Goal: Task Accomplishment & Management: Complete application form

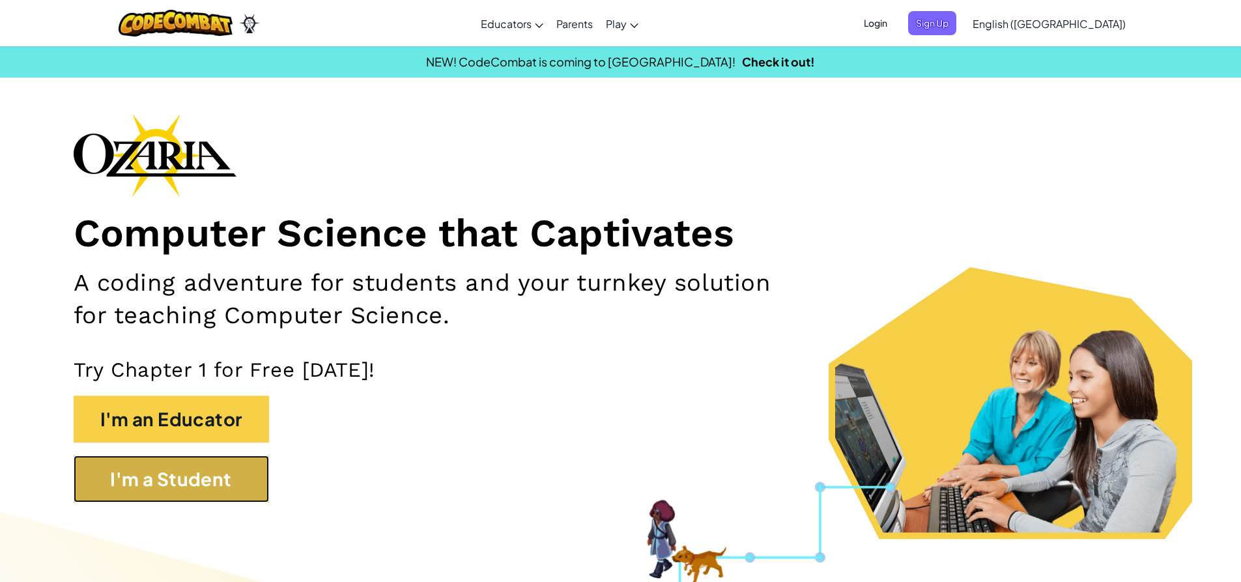
click at [249, 502] on button "I'm a Student" at bounding box center [171, 478] width 195 height 47
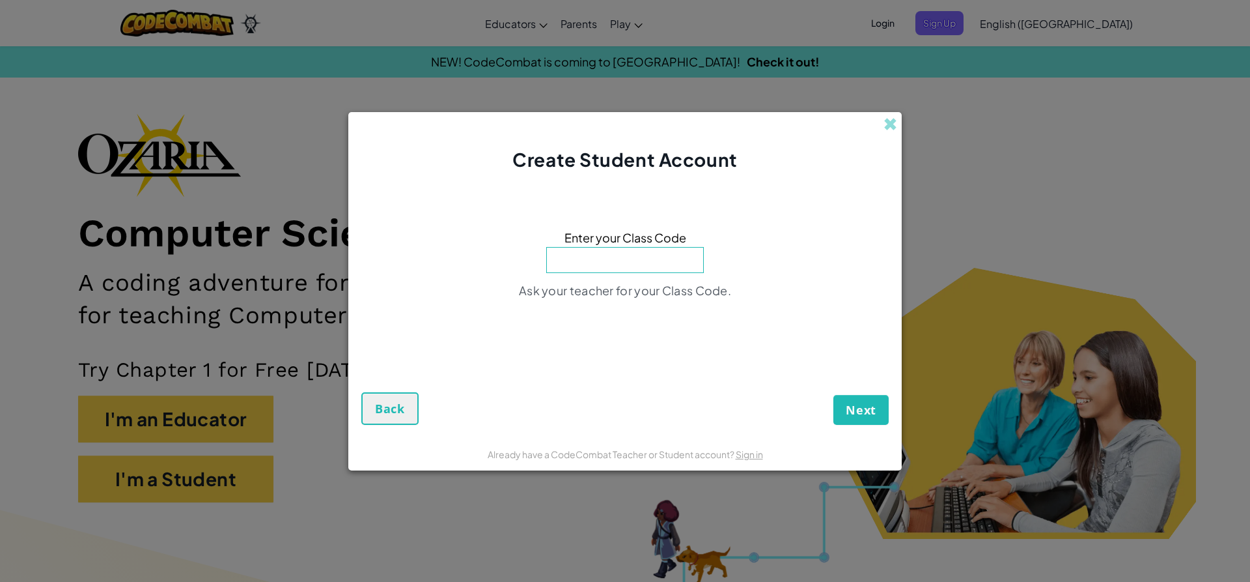
drag, startPoint x: 893, startPoint y: 111, endPoint x: 884, endPoint y: 132, distance: 22.7
click at [890, 125] on div "Create Student Account Enter your Class Code Ask your teacher for your Class Co…" at bounding box center [625, 291] width 1250 height 582
click at [897, 113] on div "Create Student Account" at bounding box center [625, 142] width 554 height 61
click at [878, 122] on div "Create Student Account" at bounding box center [625, 142] width 554 height 61
drag, startPoint x: 878, startPoint y: 122, endPoint x: 886, endPoint y: 124, distance: 7.4
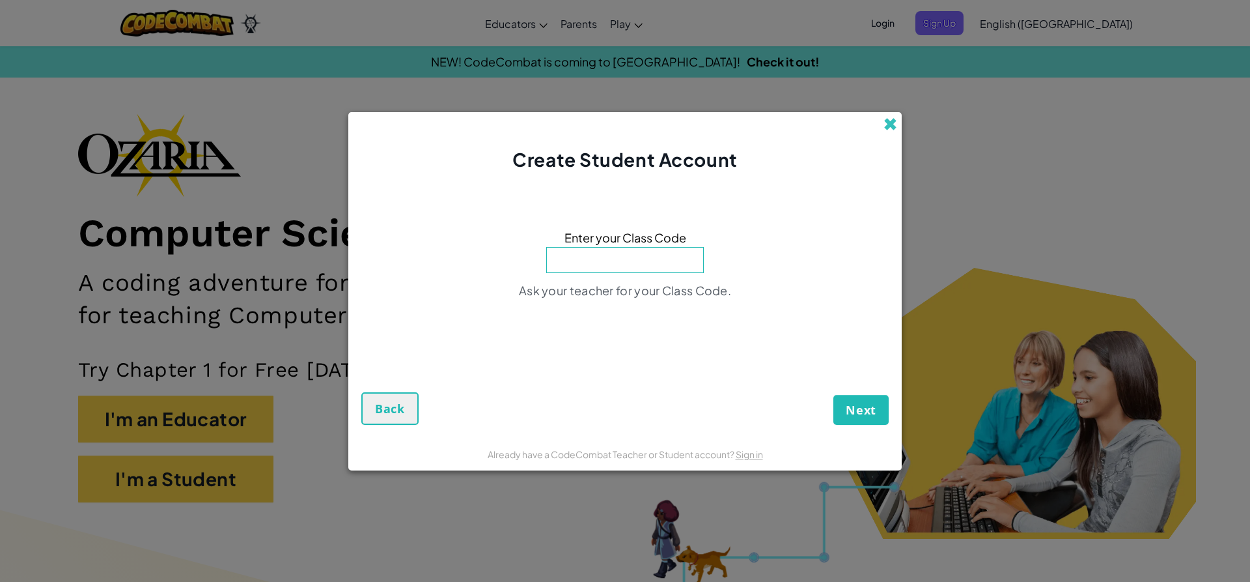
click at [884, 124] on div "Create Student Account" at bounding box center [625, 142] width 554 height 61
click at [606, 259] on input at bounding box center [625, 260] width 158 height 26
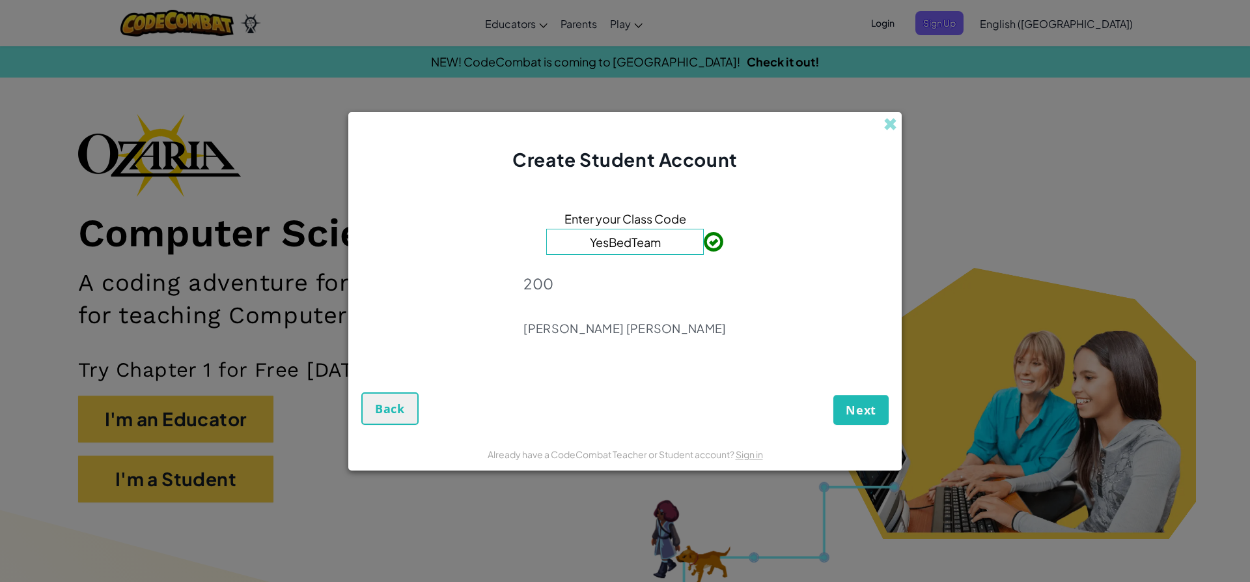
type input "YesBedTeam"
click at [859, 407] on span "Next" at bounding box center [861, 410] width 31 height 16
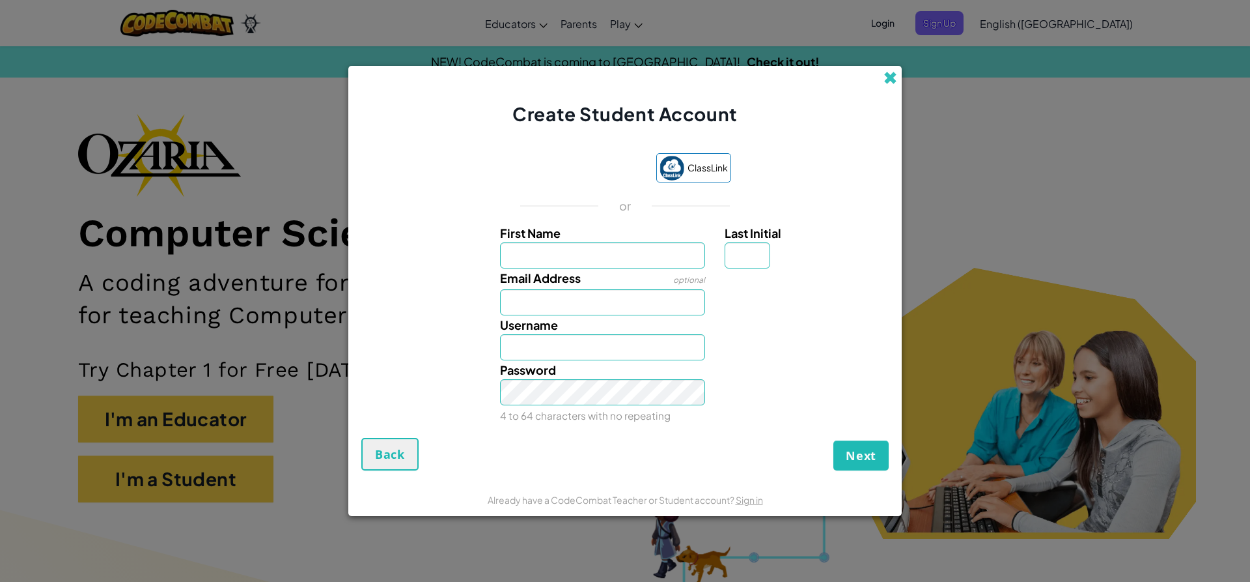
click at [892, 77] on span at bounding box center [891, 78] width 14 height 14
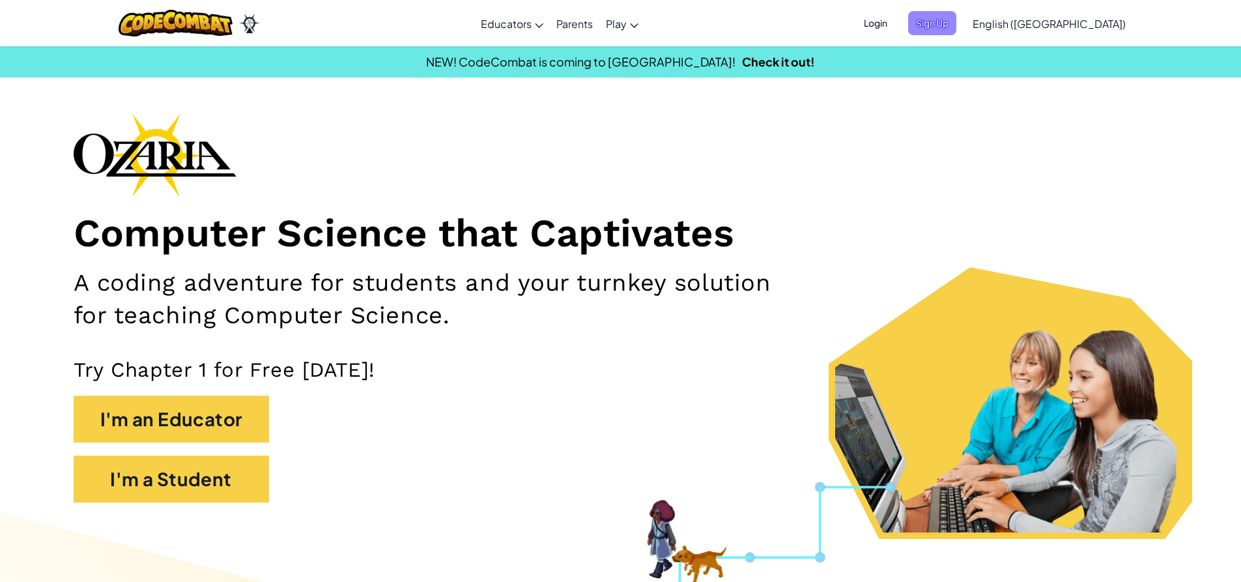
click at [956, 25] on span "Sign Up" at bounding box center [932, 23] width 48 height 24
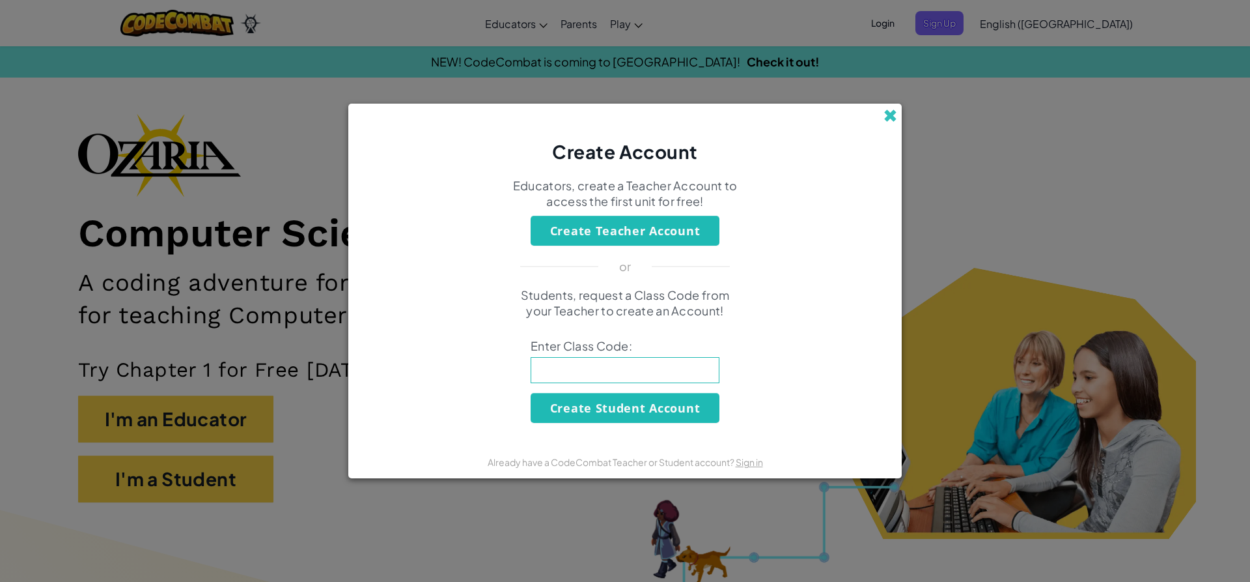
click at [887, 118] on span at bounding box center [891, 116] width 14 height 14
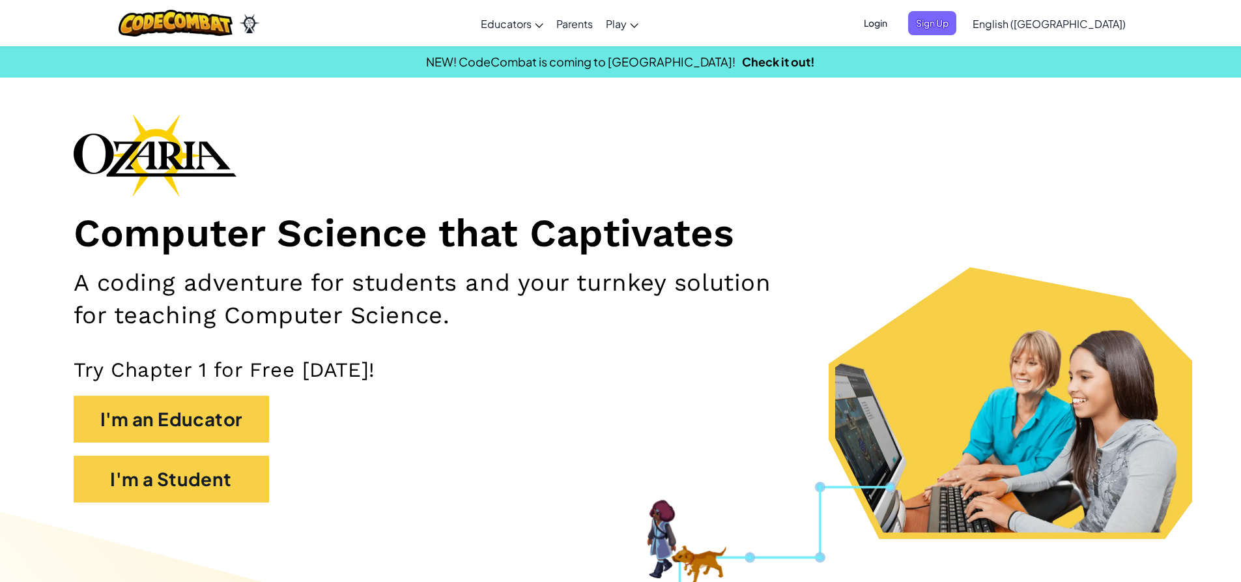
click at [895, 22] on span "Login" at bounding box center [875, 23] width 39 height 24
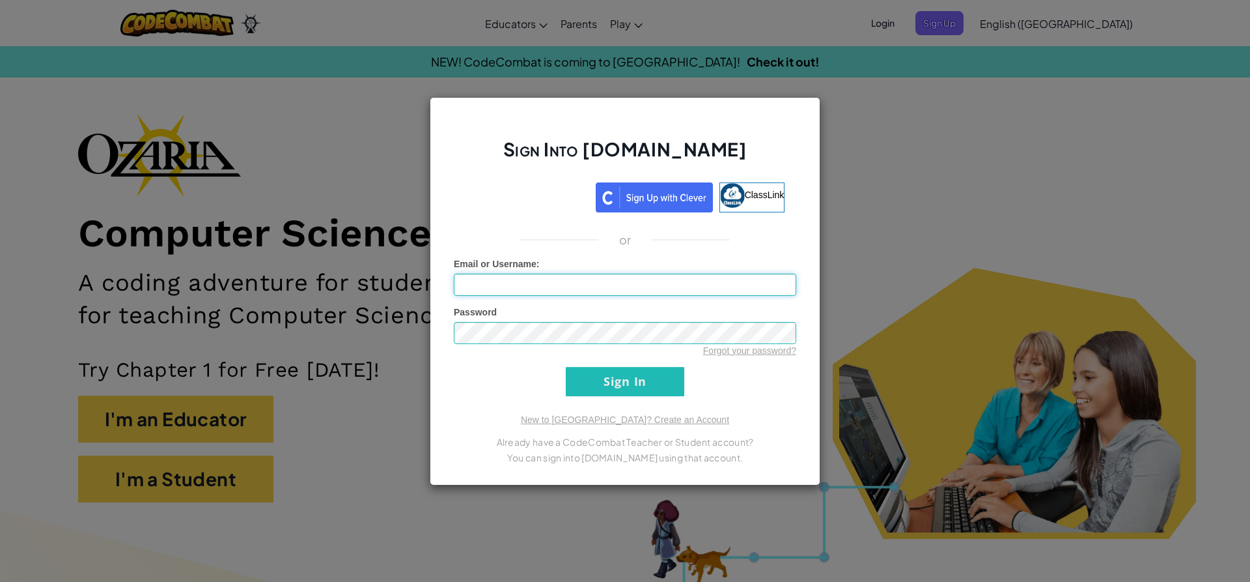
click at [622, 286] on input "Email or Username :" at bounding box center [625, 285] width 343 height 22
type input "[EMAIL_ADDRESS][DOMAIN_NAME]"
click at [566, 367] on input "Sign In" at bounding box center [625, 381] width 119 height 29
